Goal: Task Accomplishment & Management: Use online tool/utility

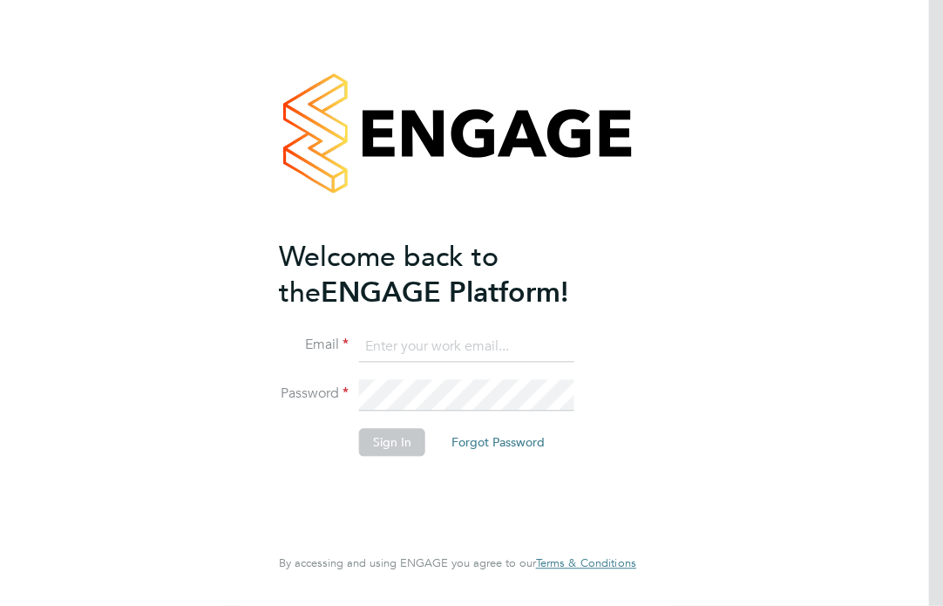
type input "[PERSON_NAME][DOMAIN_NAME][EMAIL_ADDRESS][DOMAIN_NAME]"
click at [412, 452] on button "Sign In" at bounding box center [392, 442] width 66 height 28
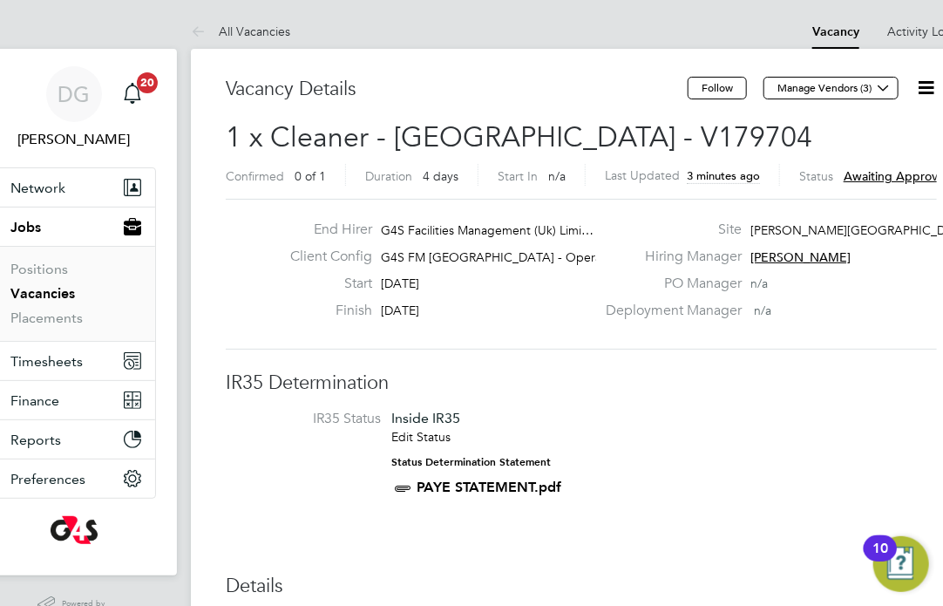
click at [929, 93] on icon at bounding box center [926, 88] width 22 height 22
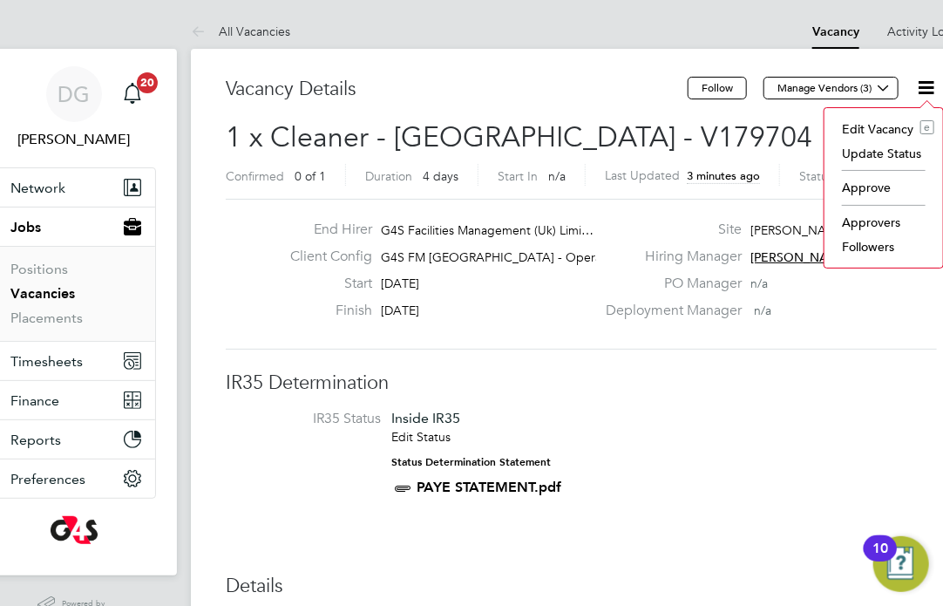
click at [879, 186] on li "Approve" at bounding box center [883, 187] width 101 height 24
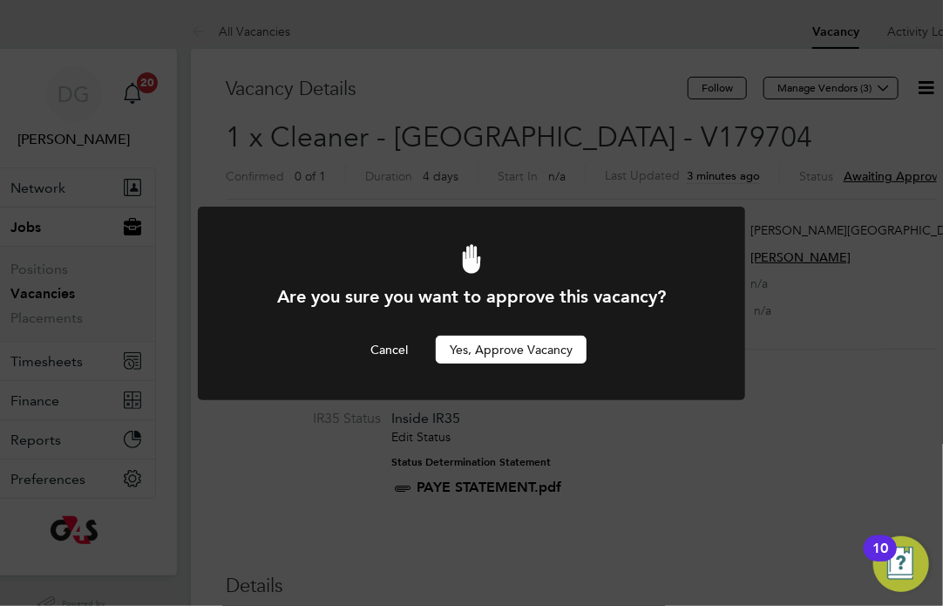
click at [554, 349] on button "Yes, Approve Vacancy" at bounding box center [511, 349] width 151 height 28
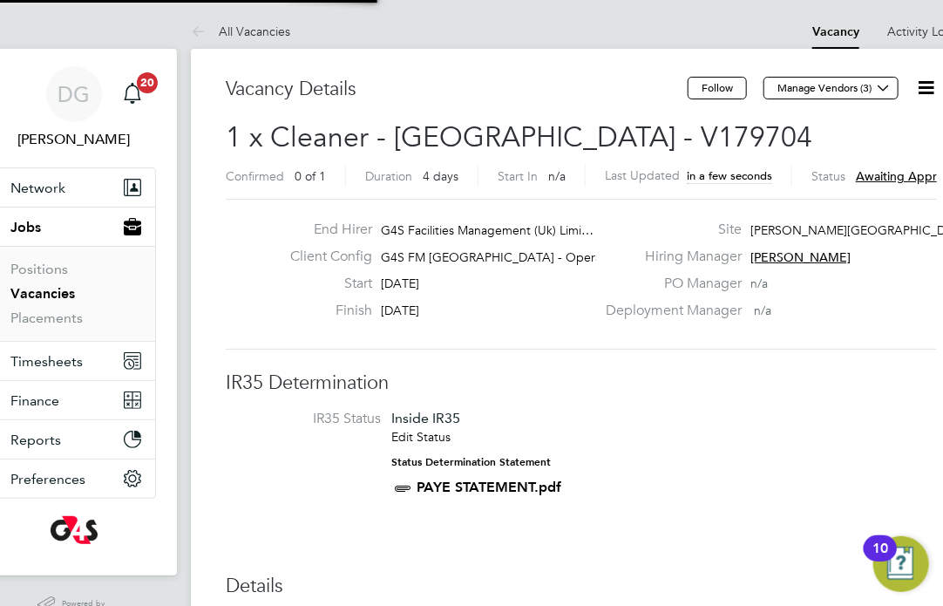
scroll to position [51, 113]
